Goal: Find specific page/section: Find specific page/section

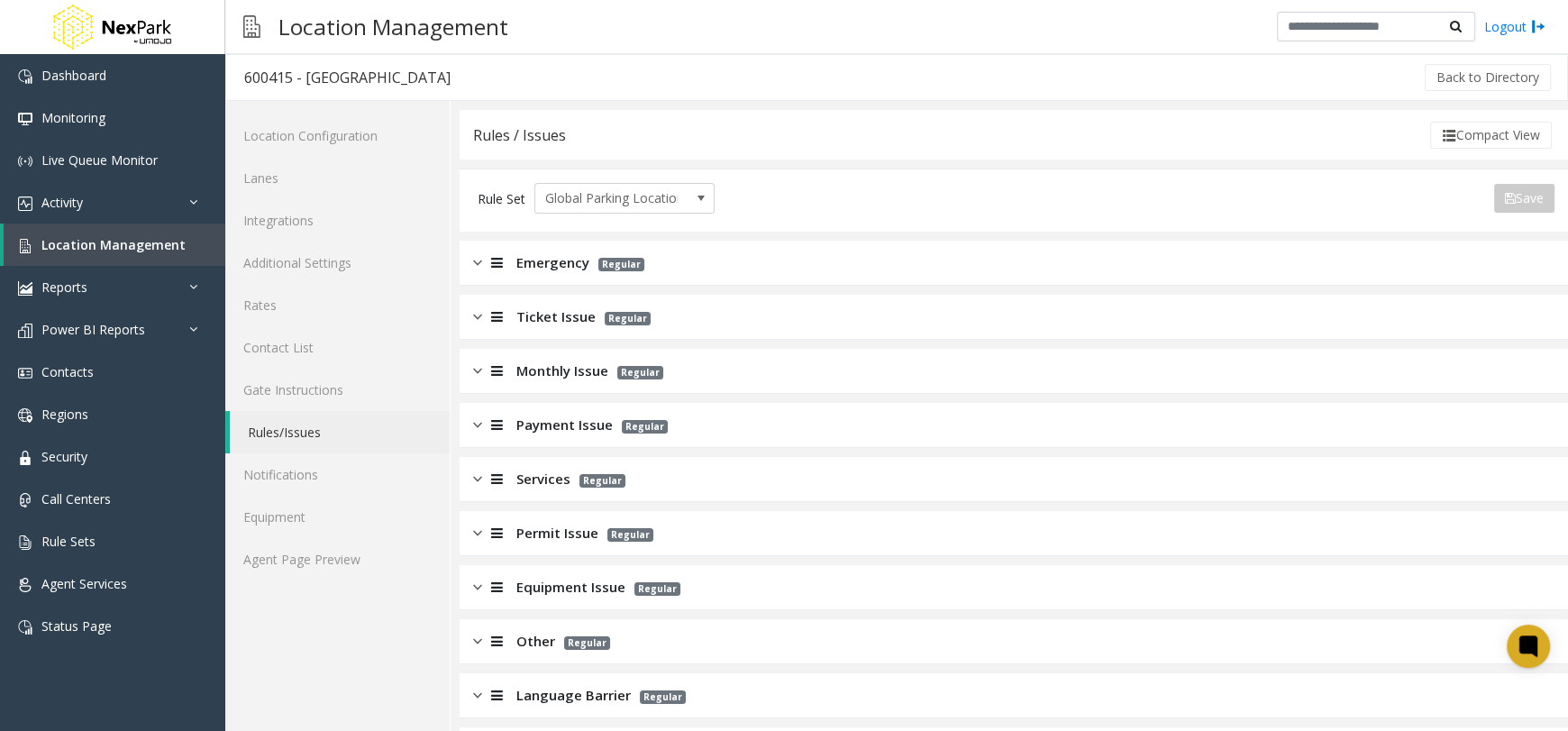
click at [564, 270] on span "Emergency" at bounding box center [553, 262] width 73 height 21
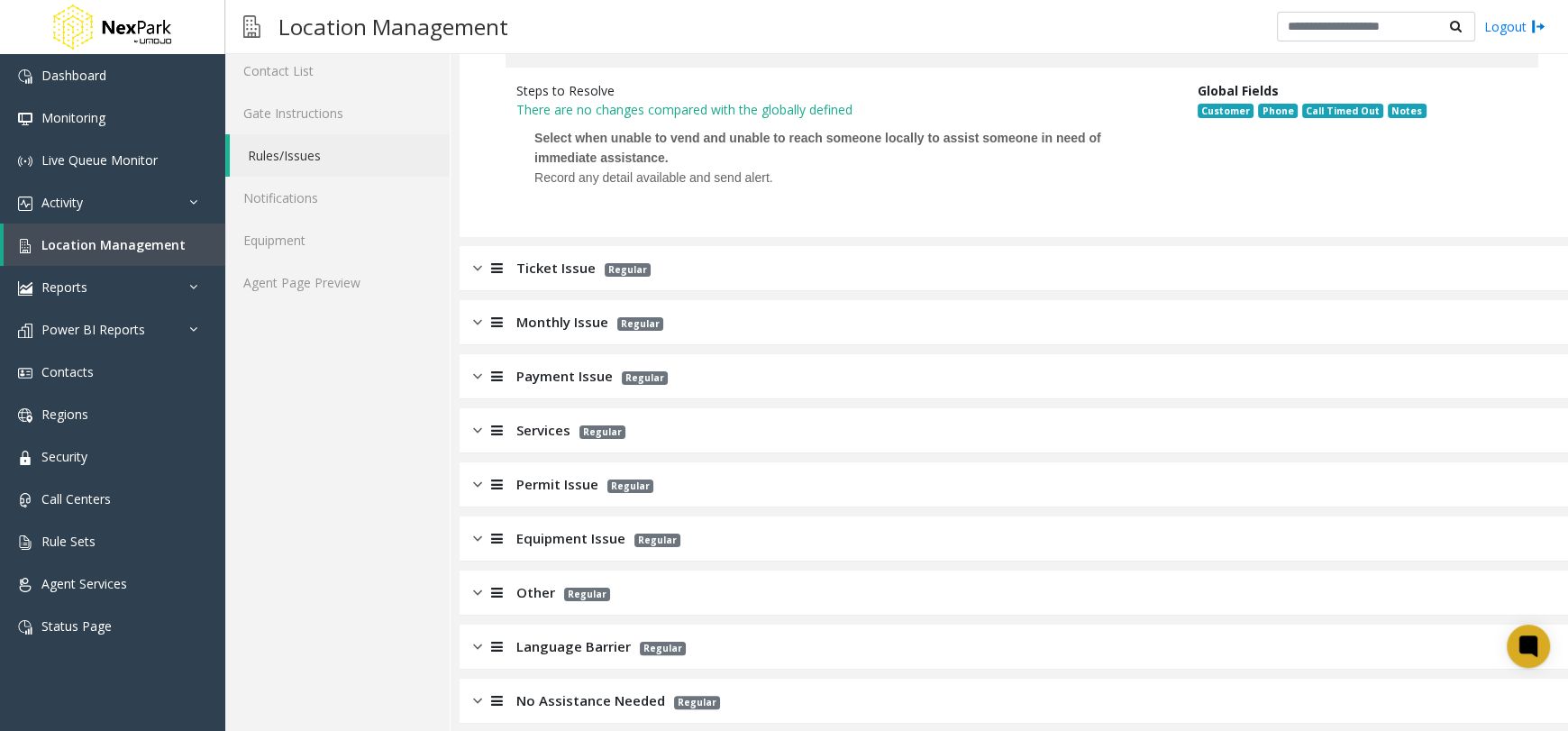
scroll to position [343, 0]
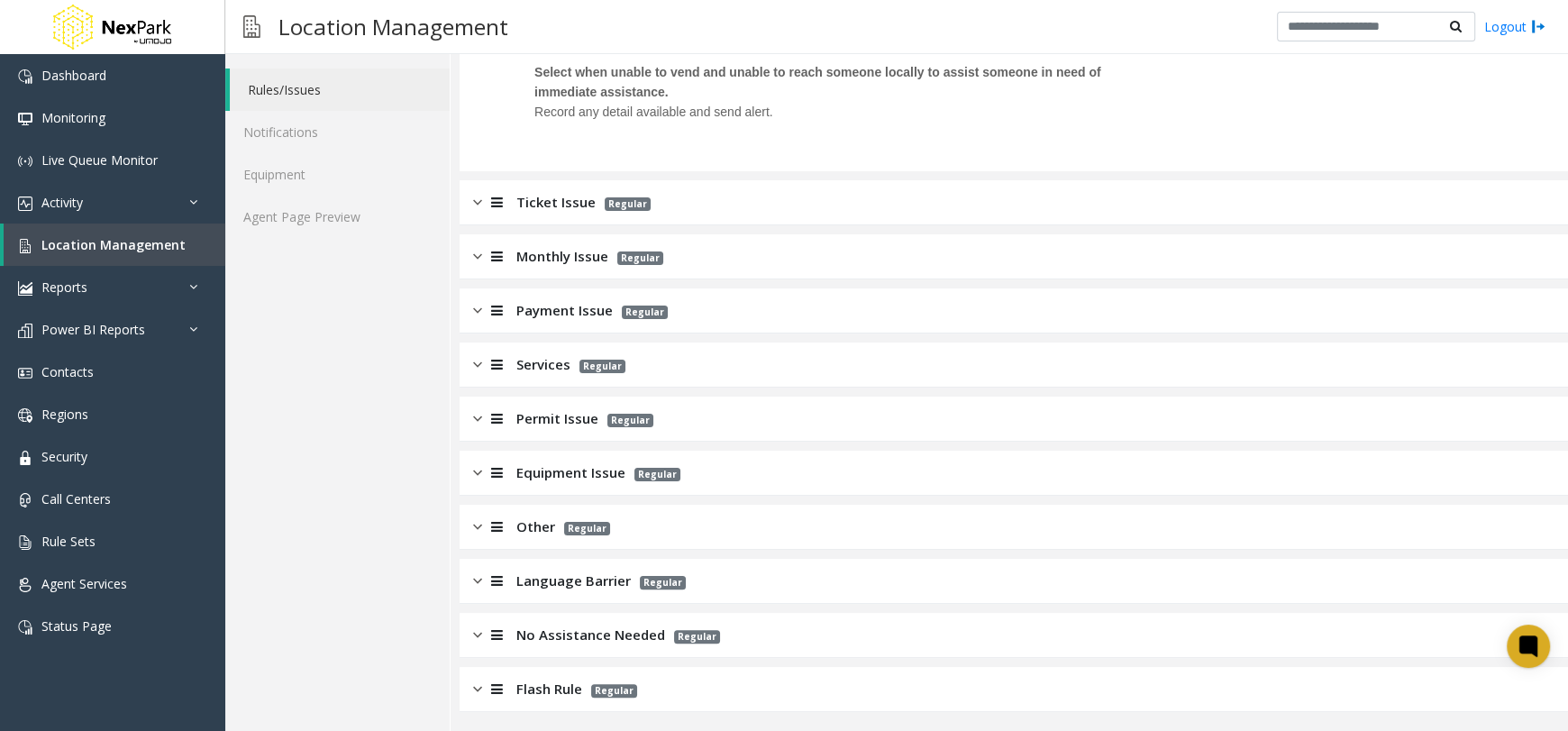
click at [632, 684] on div "Flash Rule Regular" at bounding box center [1014, 689] width 1109 height 45
click at [638, 624] on span "No Assistance Needed" at bounding box center [590, 634] width 148 height 21
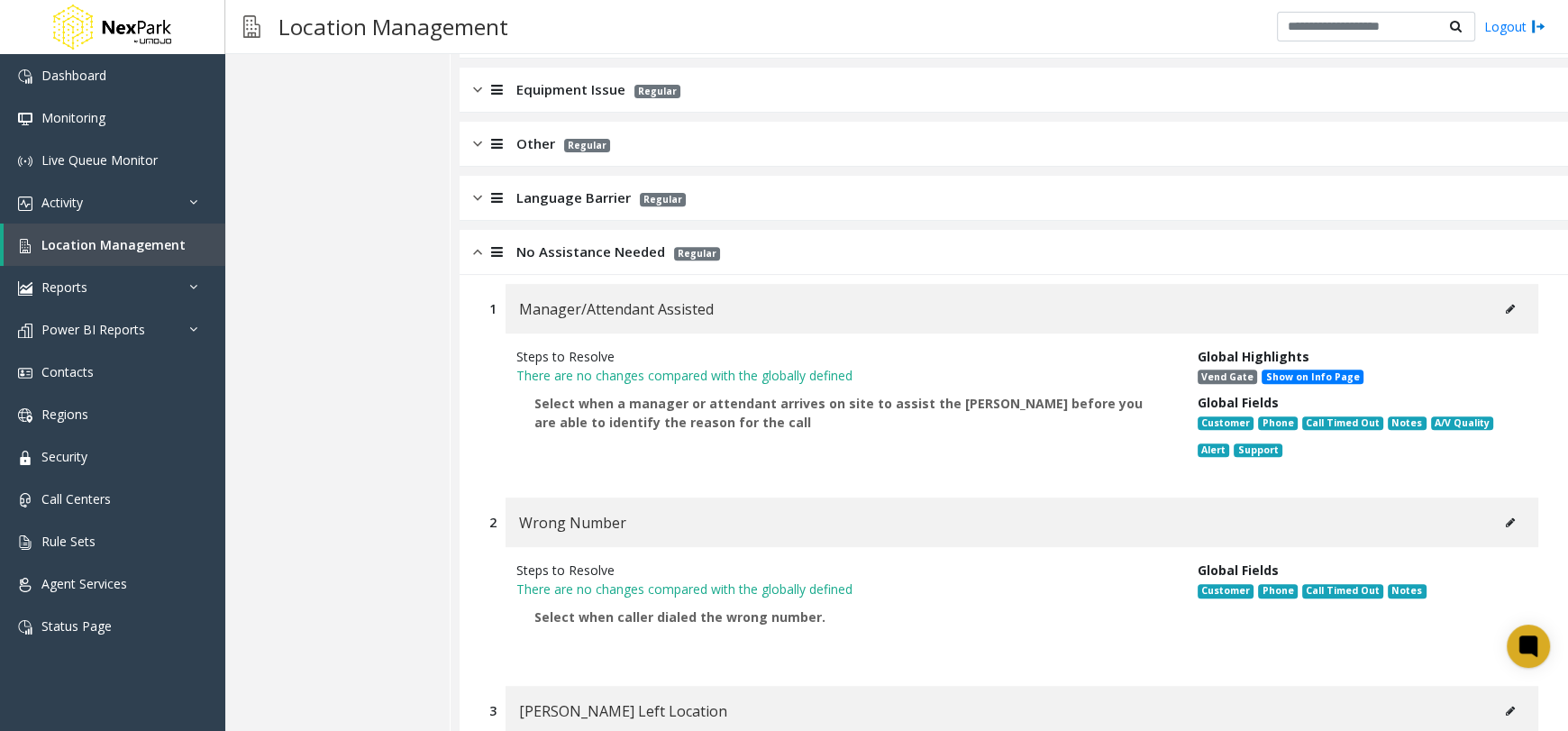
scroll to position [703, 0]
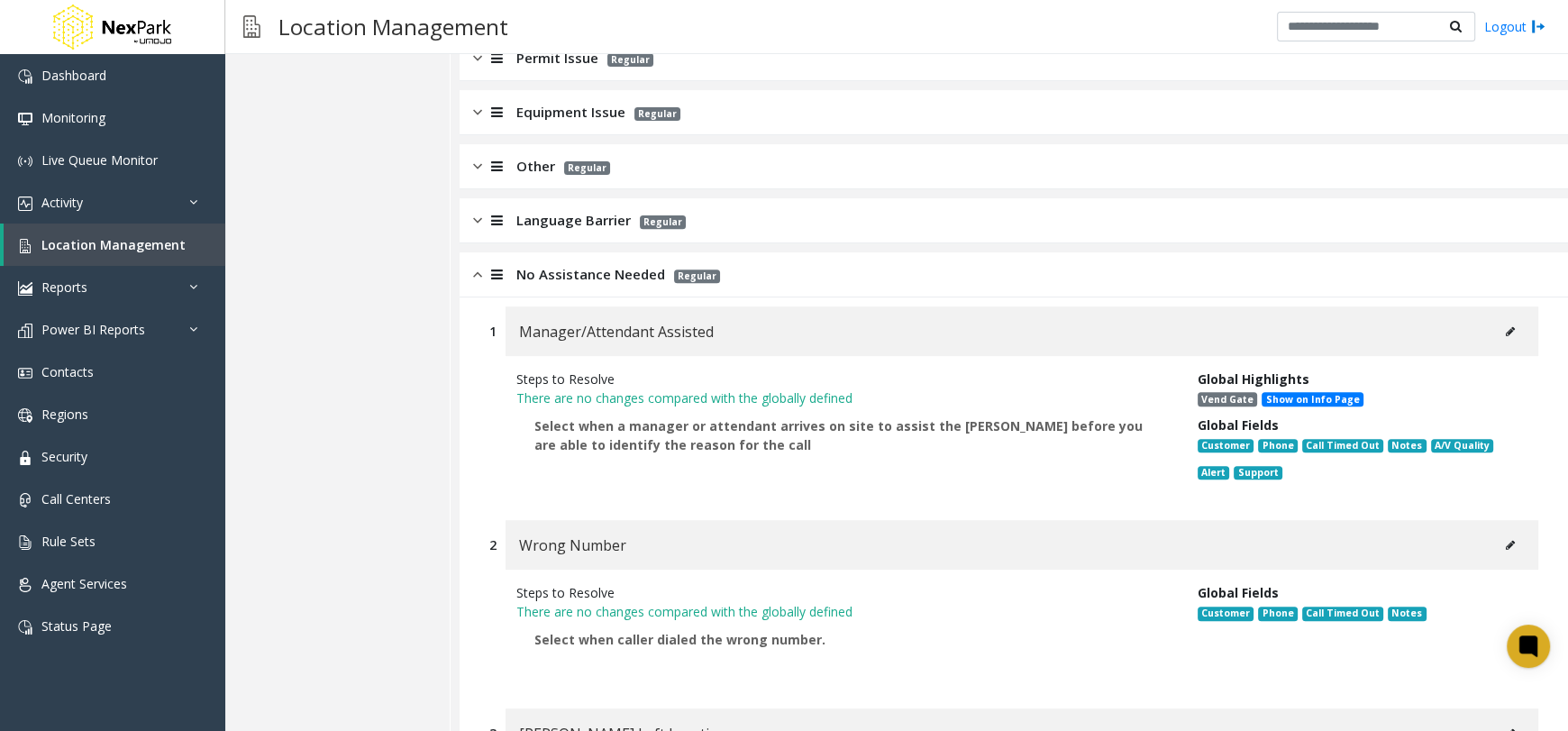
click at [733, 223] on div "Language Barrier Regular" at bounding box center [1014, 221] width 1109 height 45
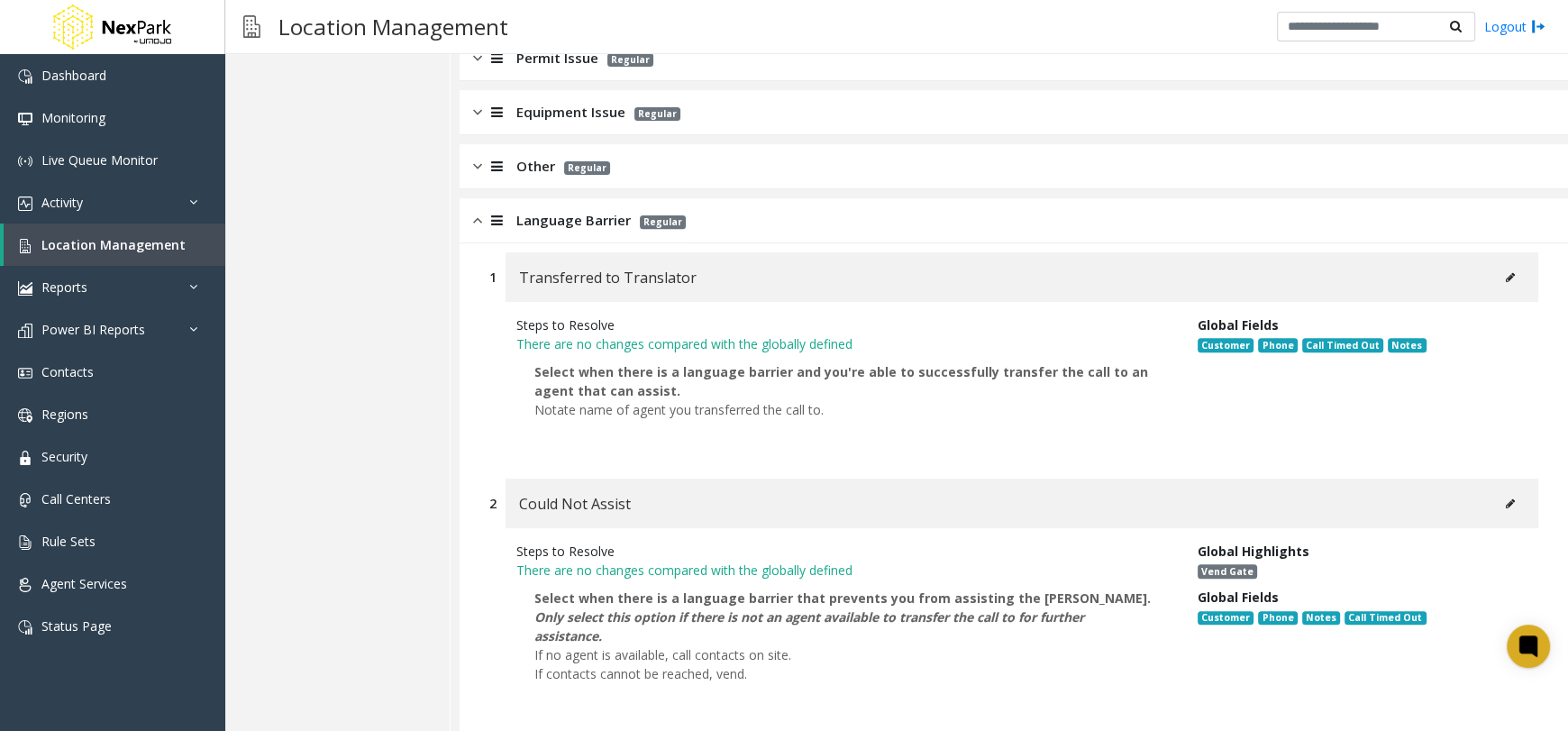
click at [757, 150] on div "Other Regular" at bounding box center [1014, 166] width 1109 height 45
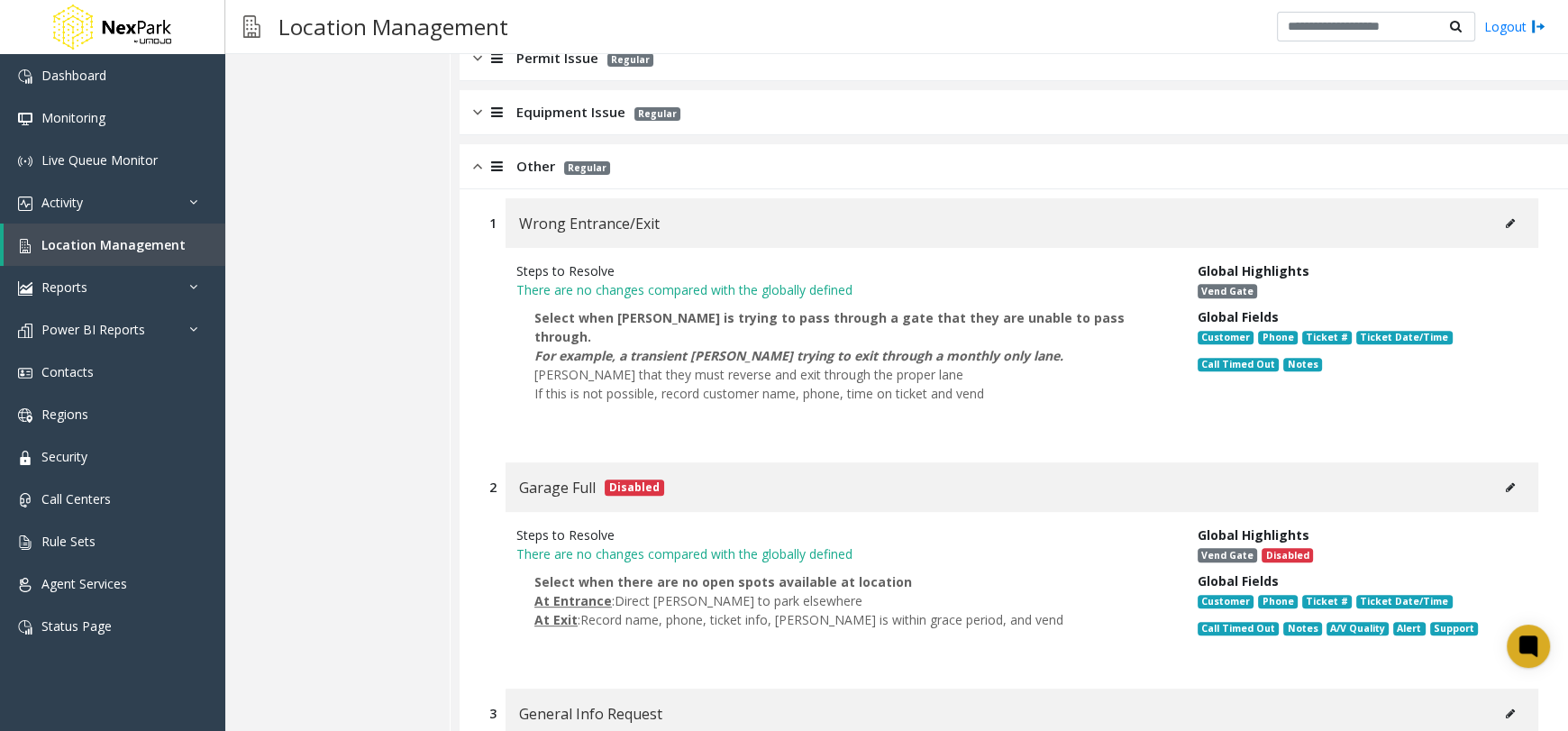
click at [754, 102] on div "Equipment Issue Regular" at bounding box center [1014, 113] width 1109 height 45
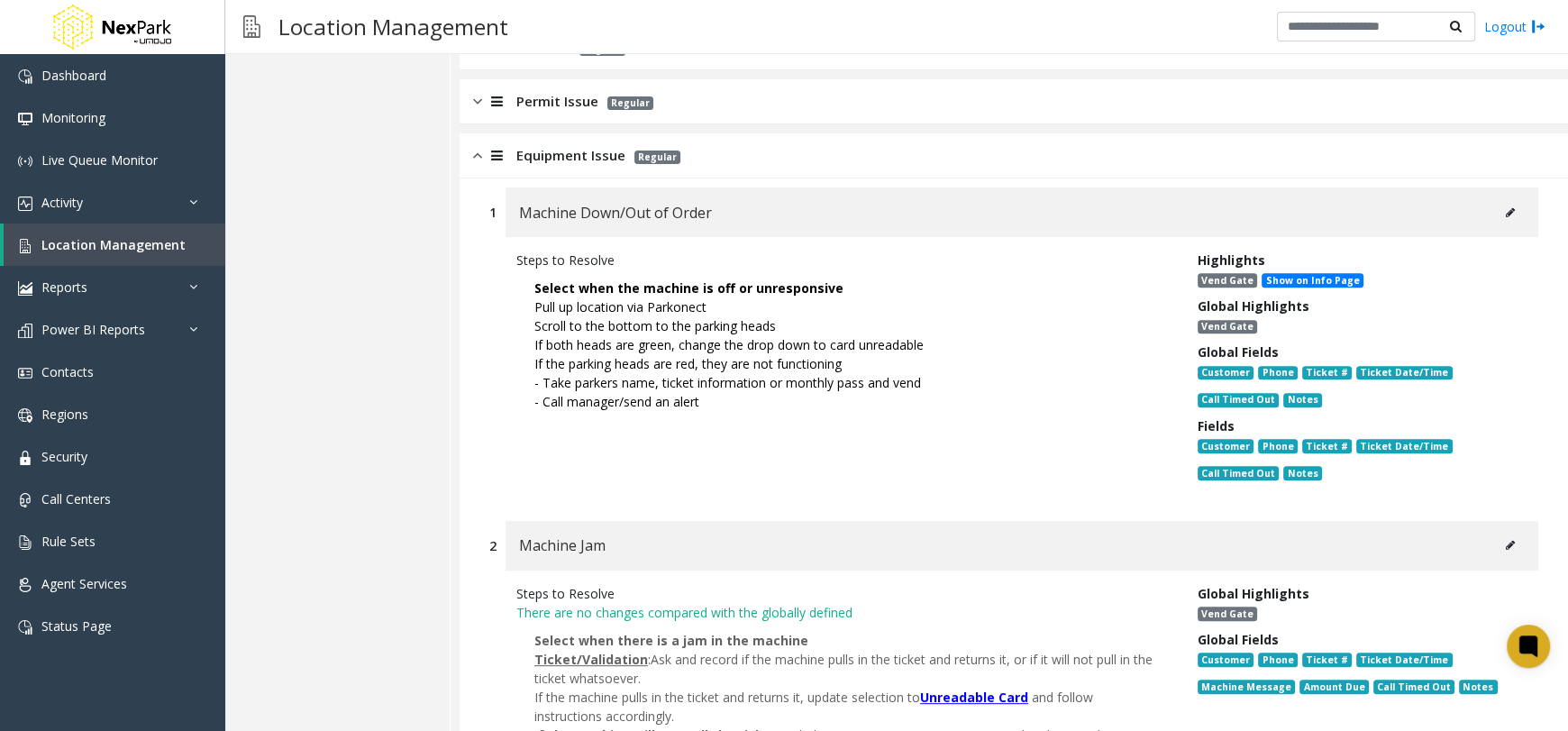
scroll to position [523, 0]
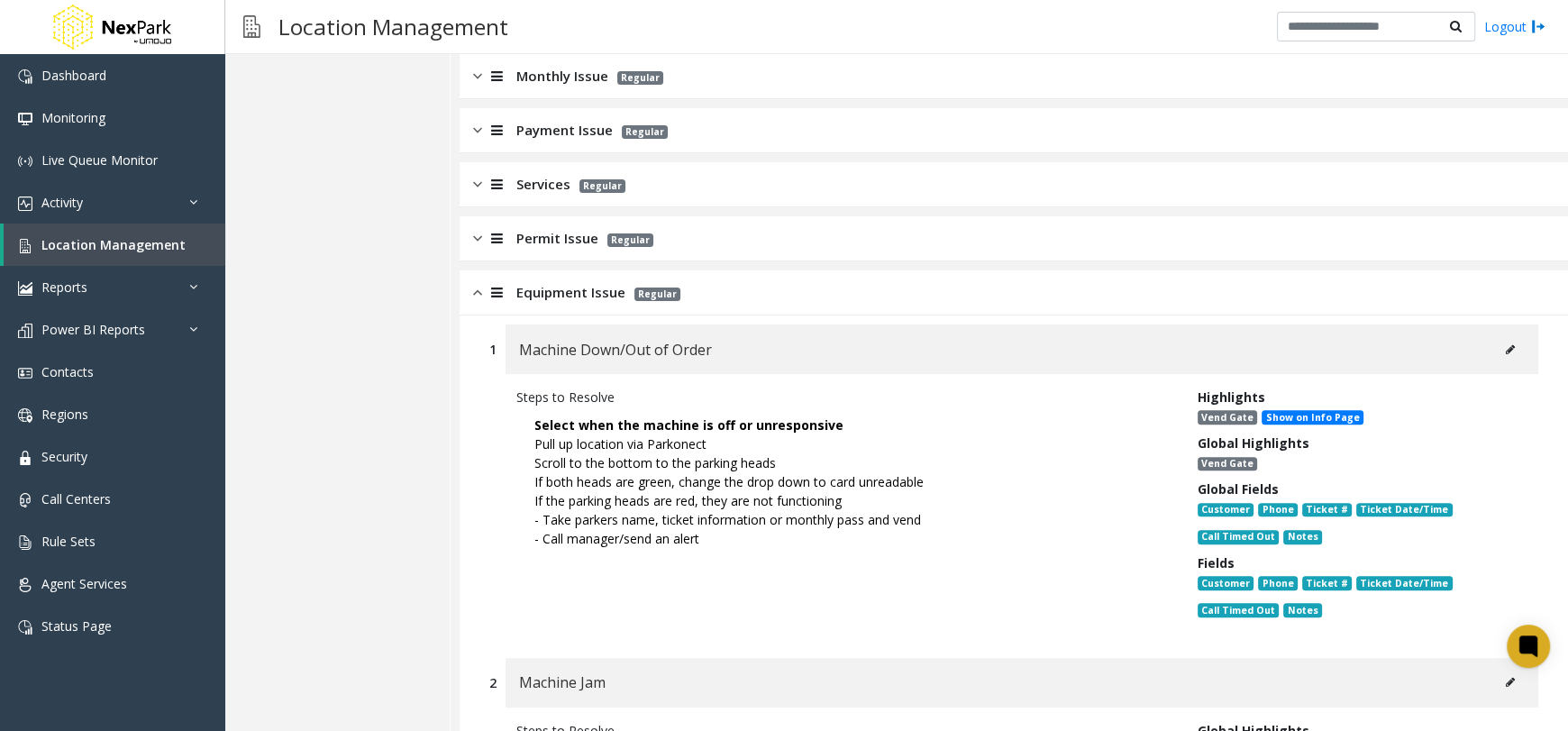
click at [675, 249] on div "Permit Issue Regular" at bounding box center [1014, 239] width 1109 height 45
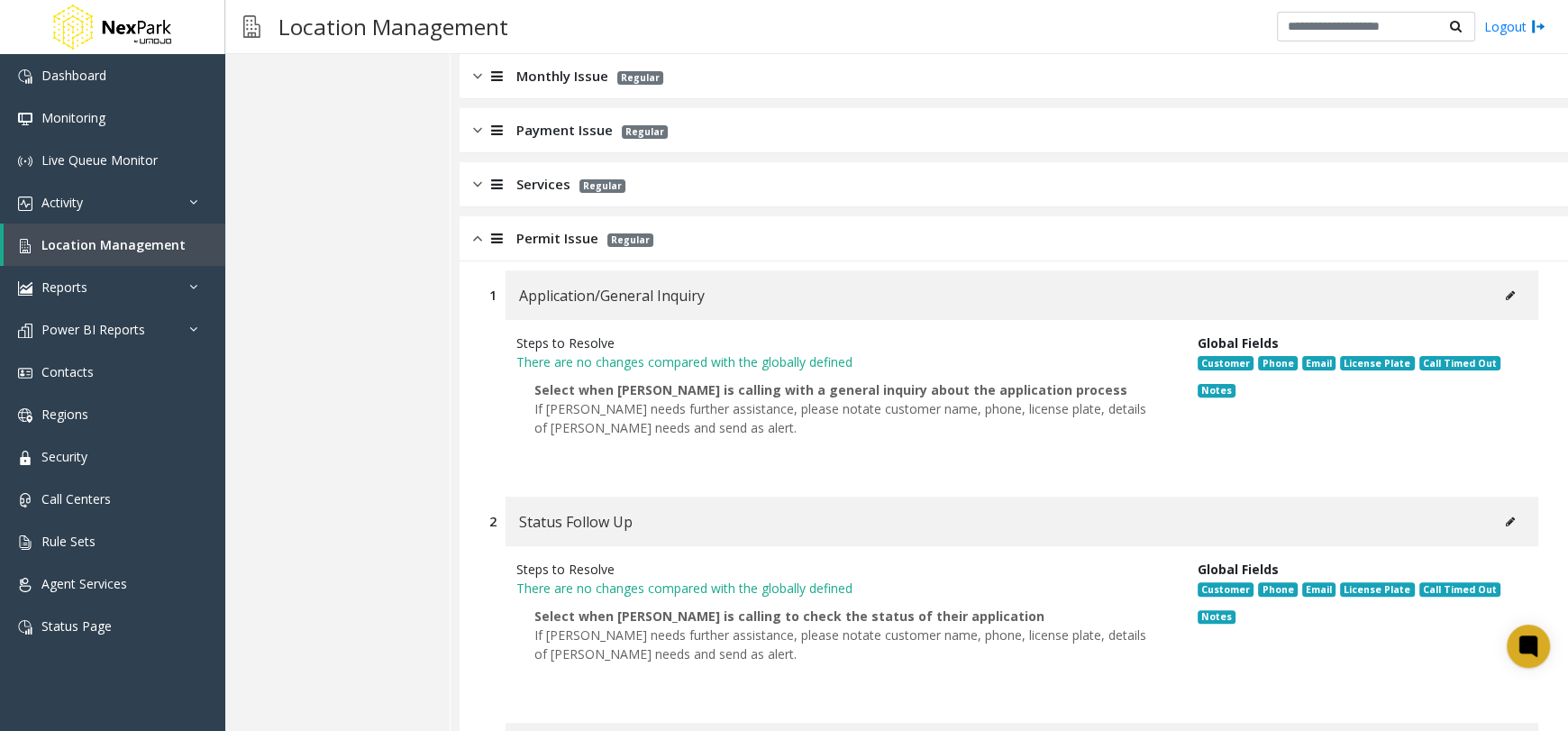
click at [692, 183] on div "Services Regular" at bounding box center [1014, 185] width 1109 height 45
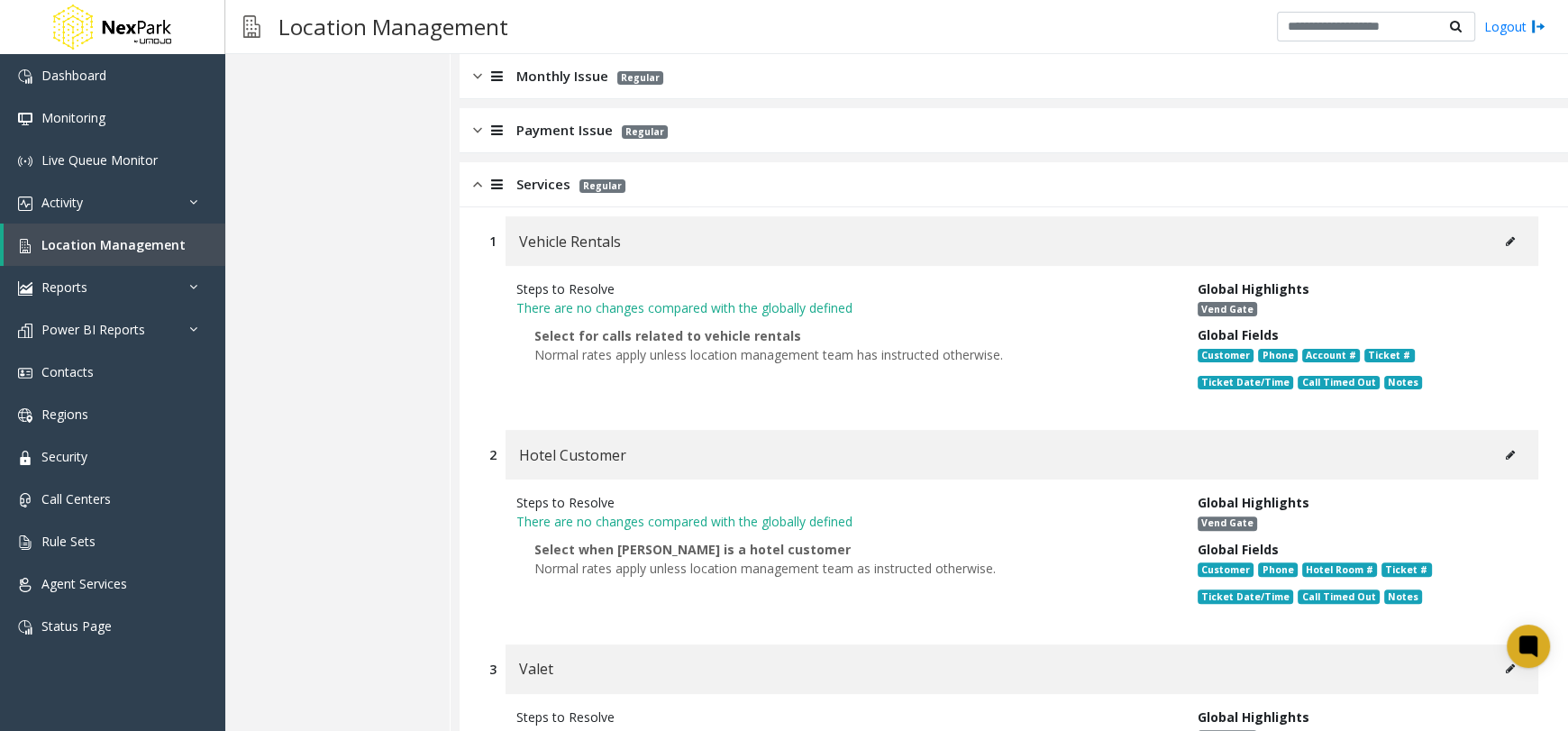
click at [743, 122] on div "Payment Issue Regular" at bounding box center [1014, 131] width 1109 height 45
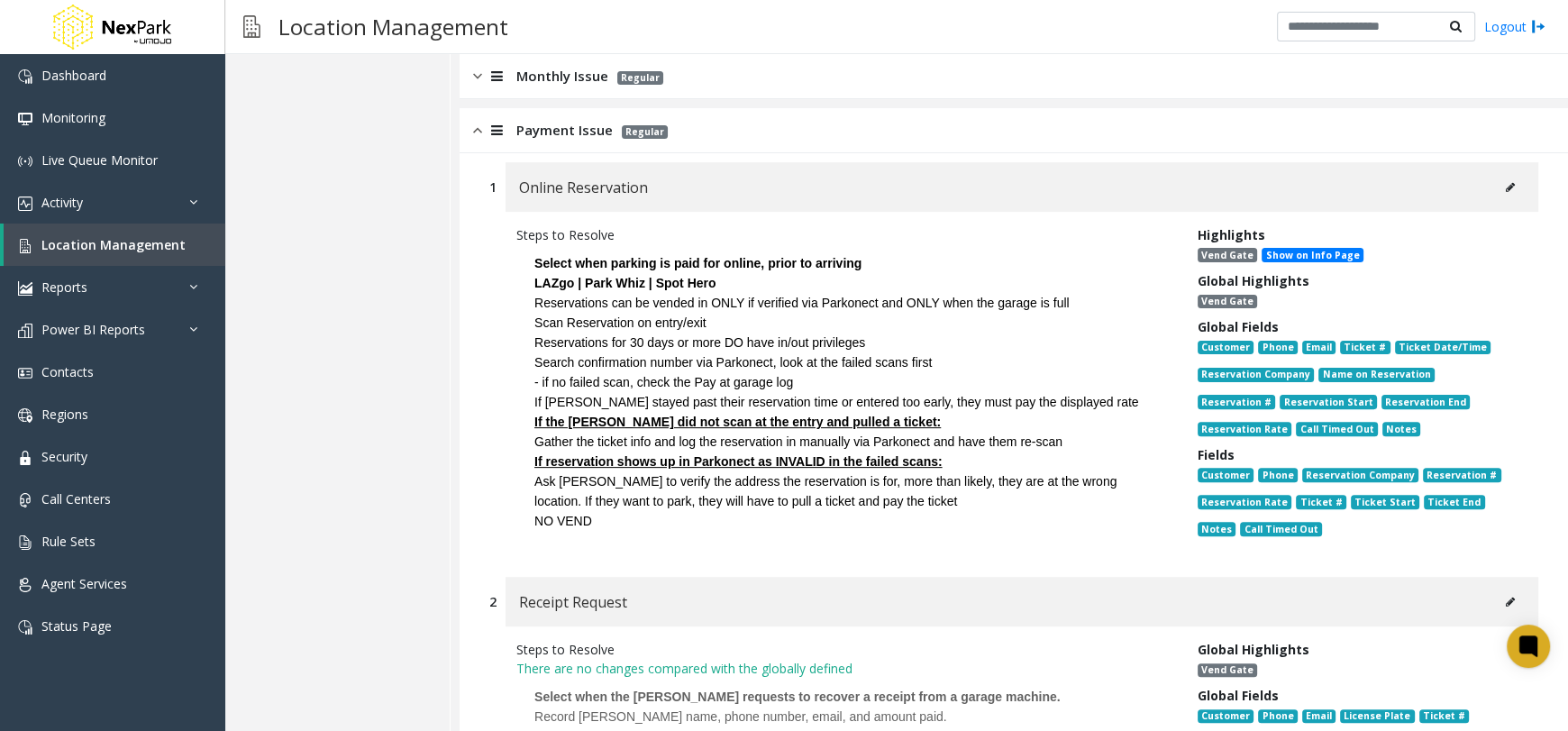
click at [743, 77] on div "Monthly Issue Regular" at bounding box center [1014, 77] width 1109 height 45
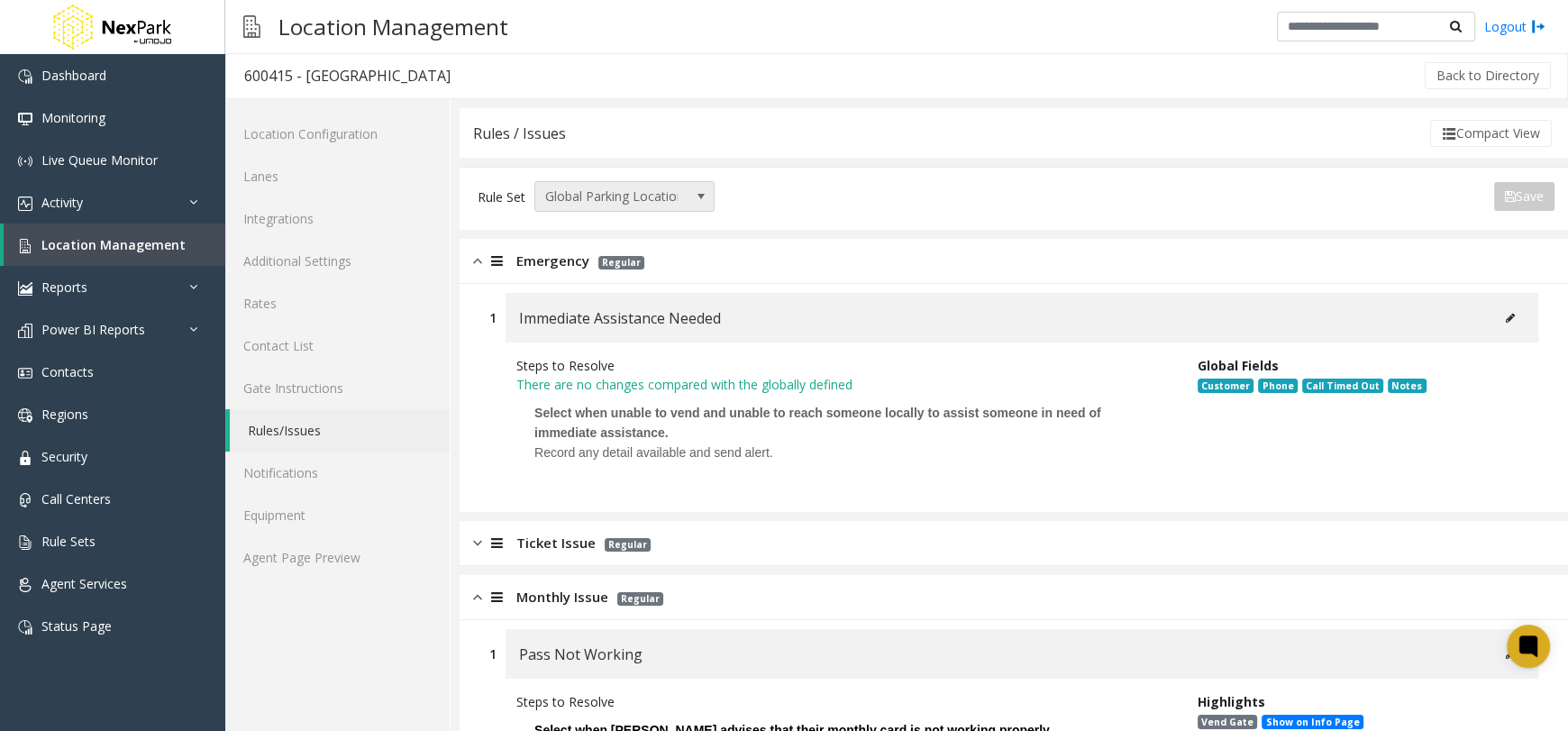
scroll to position [0, 0]
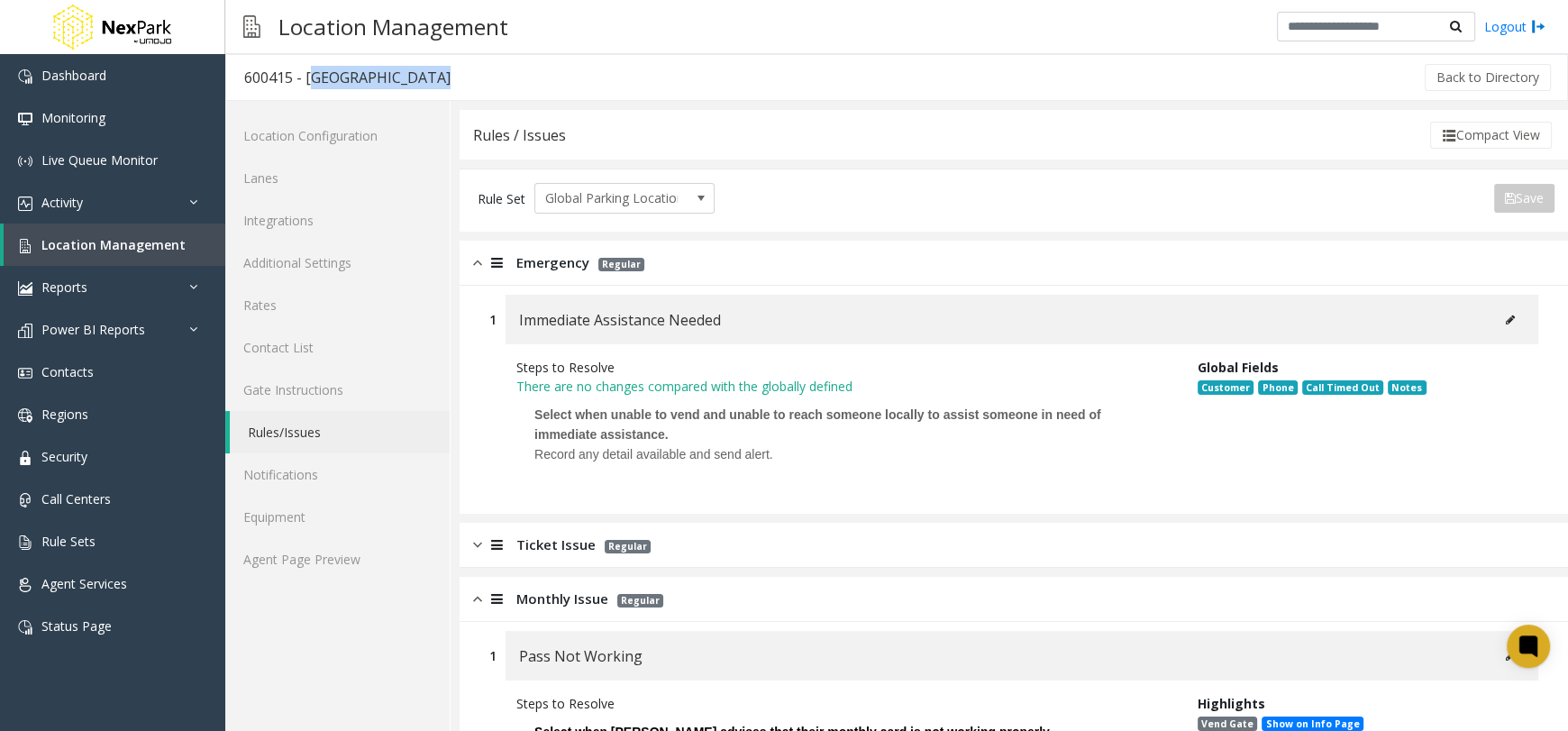
drag, startPoint x: 510, startPoint y: 79, endPoint x: 308, endPoint y: 80, distance: 202.0
click at [308, 80] on div "600415 - [GEOGRAPHIC_DATA] Apartments Back to Directory" at bounding box center [896, 78] width 1343 height 47
copy div "[GEOGRAPHIC_DATA] Apartments"
click at [586, 68] on div "Back to Directory" at bounding box center [1011, 78] width 1085 height 45
drag, startPoint x: 536, startPoint y: 75, endPoint x: 307, endPoint y: 73, distance: 229.0
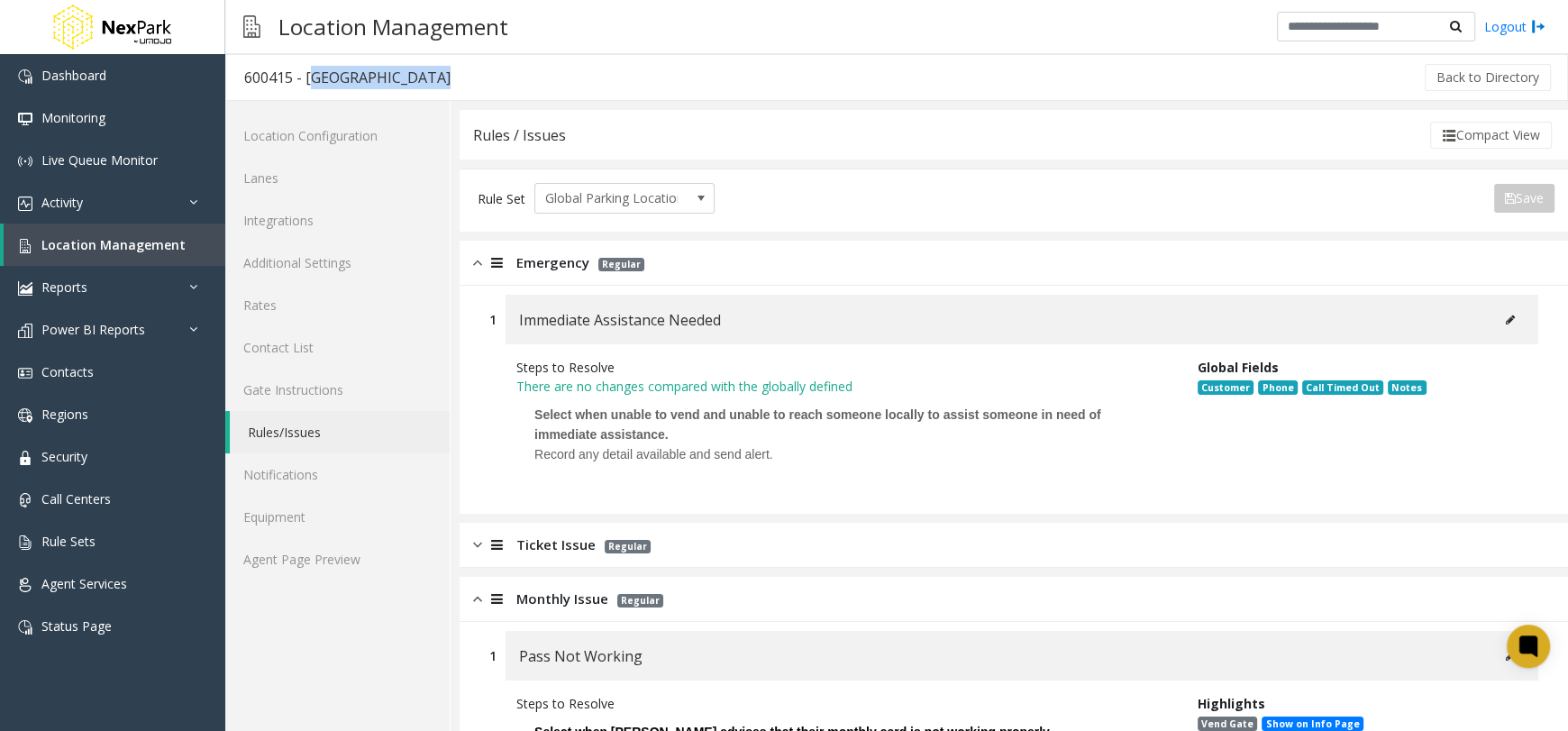
click at [307, 73] on div "600415 - [GEOGRAPHIC_DATA] Apartments Back to Directory" at bounding box center [896, 78] width 1343 height 47
copy div "[GEOGRAPHIC_DATA] Apartments"
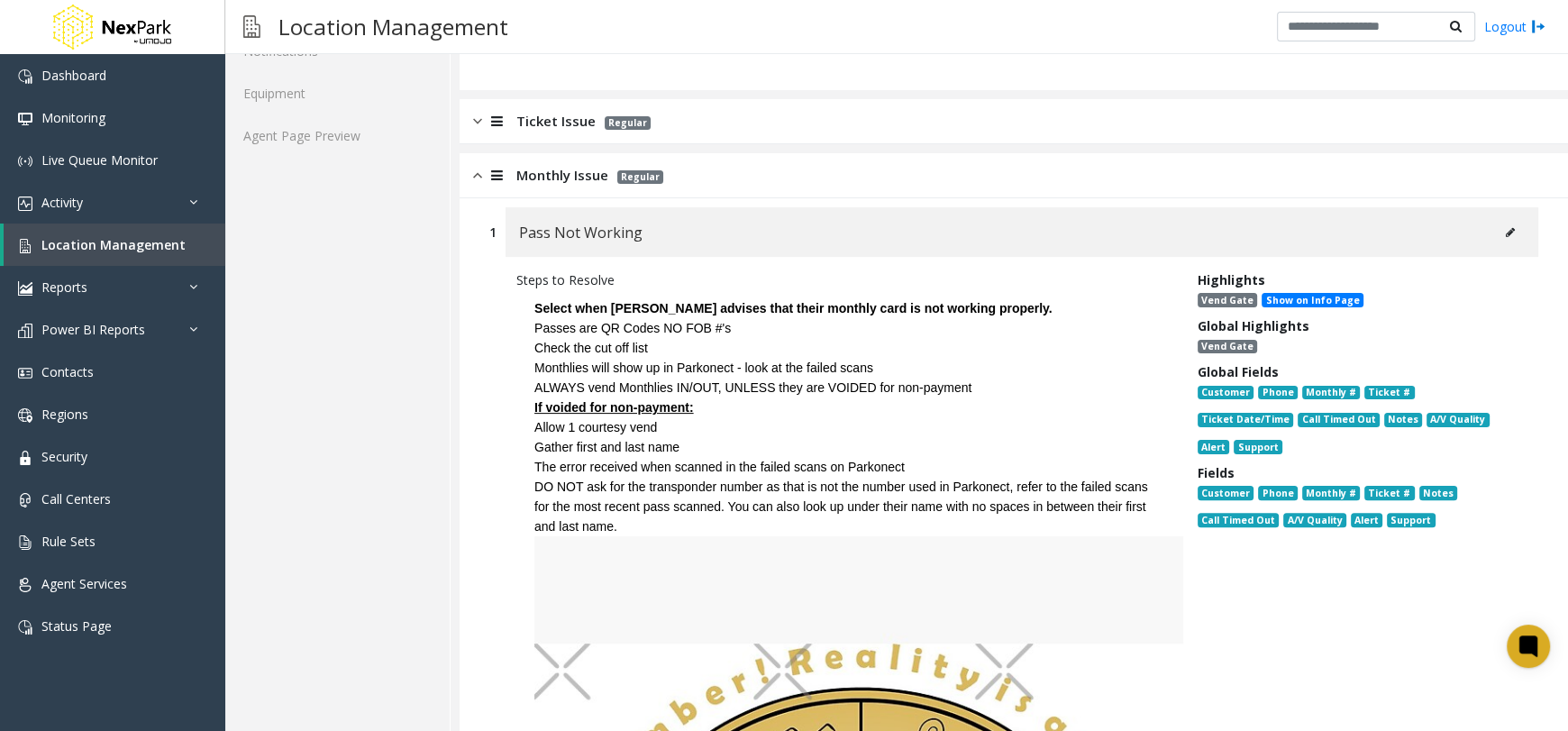
scroll to position [450, 0]
